Goal: Information Seeking & Learning: Learn about a topic

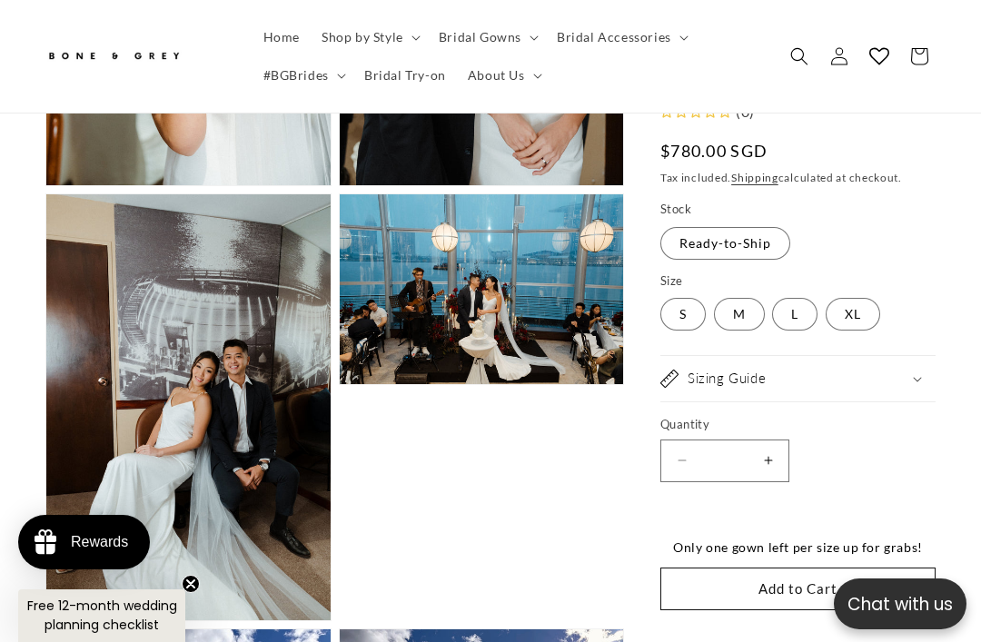
scroll to position [0, 311]
click at [680, 321] on label "S Variant sold out or unavailable" at bounding box center [682, 314] width 45 height 33
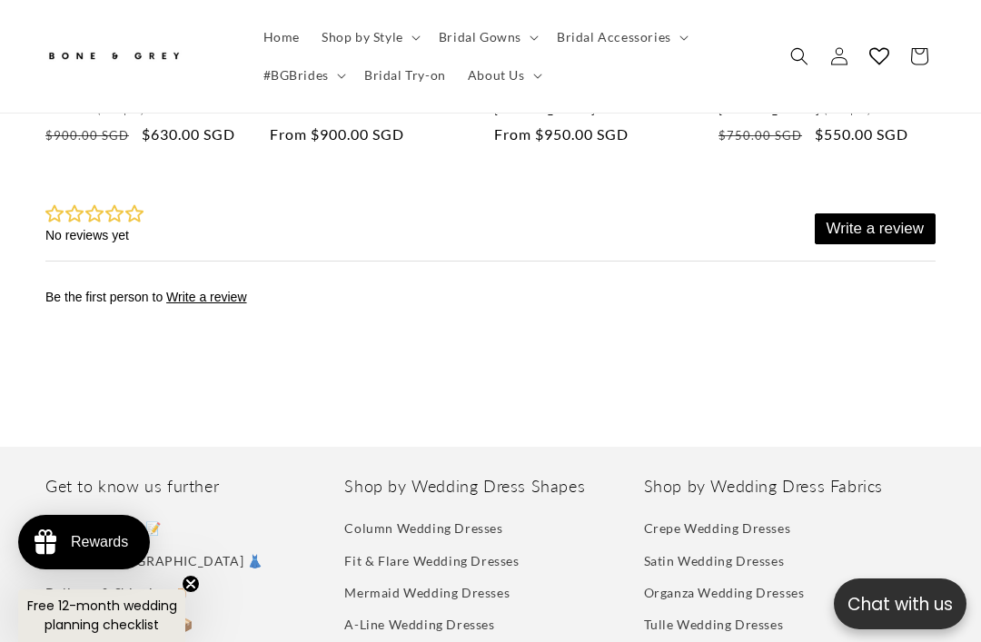
scroll to position [4820, 0]
click at [760, 546] on link "Satin Wedding Dresses" at bounding box center [714, 562] width 141 height 32
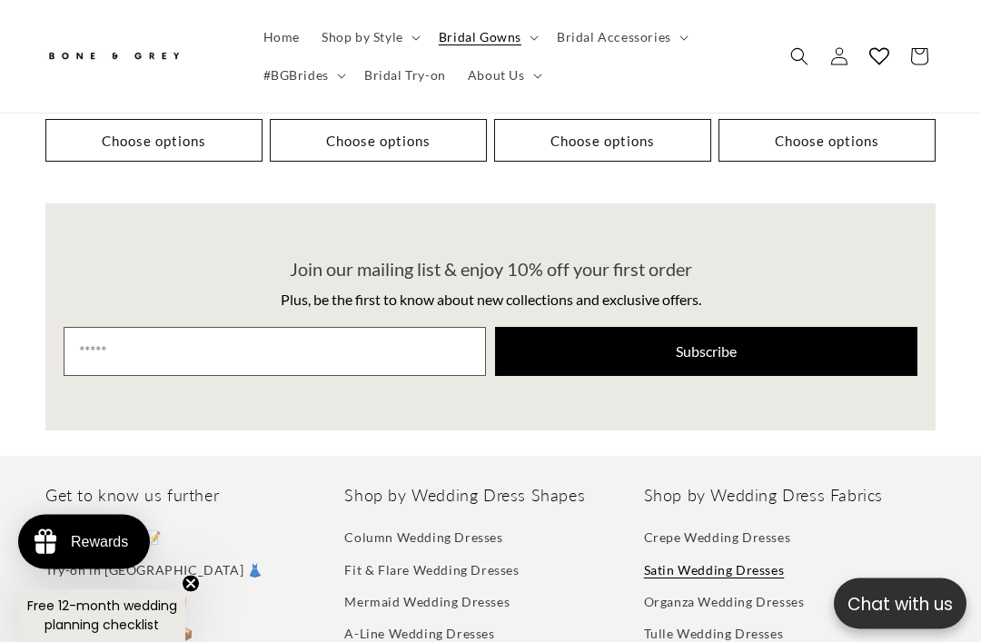
scroll to position [3568, 0]
click at [498, 586] on link "Mermaid Wedding Dresses" at bounding box center [426, 602] width 165 height 32
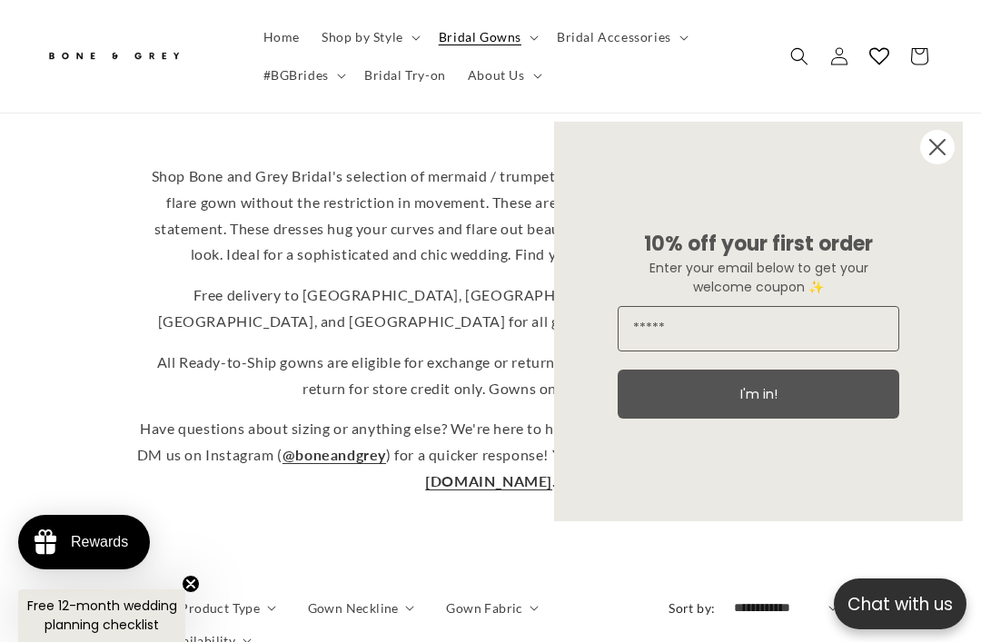
scroll to position [485, 0]
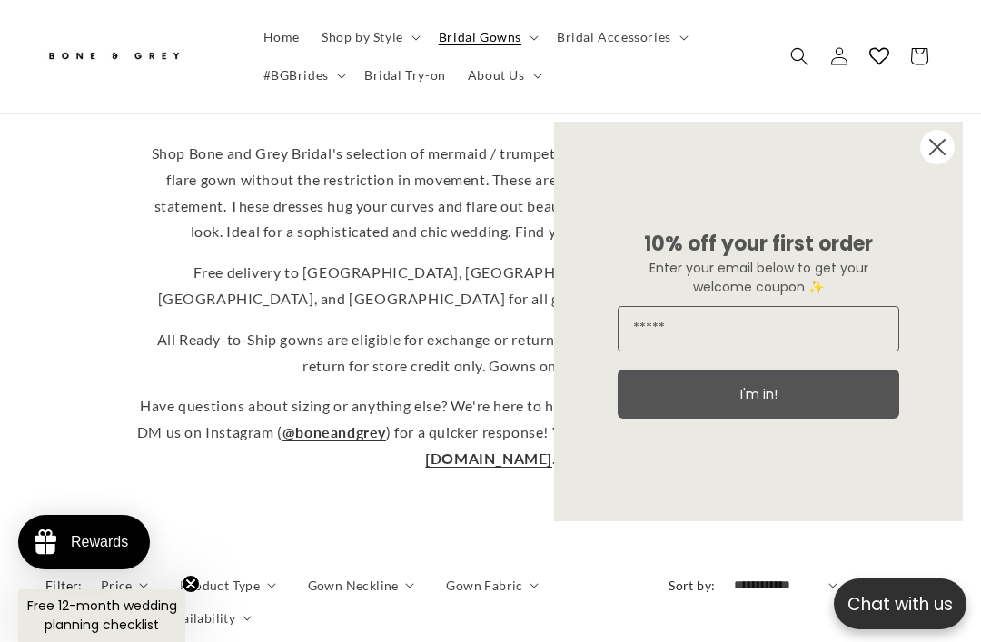
click at [937, 164] on circle "Close dialog" at bounding box center [937, 147] width 35 height 35
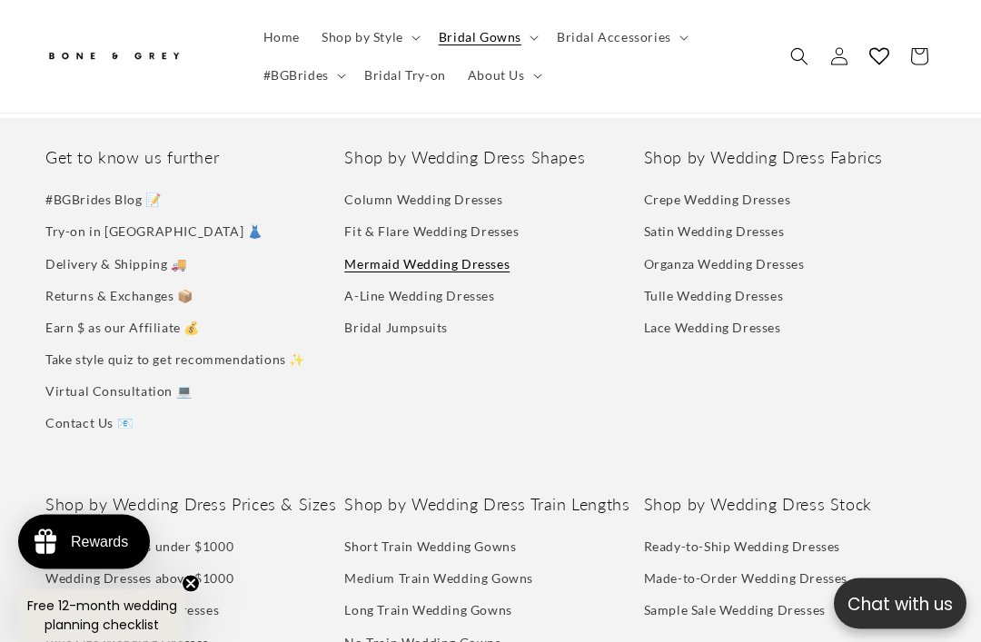
scroll to position [1744, 0]
